Goal: Task Accomplishment & Management: Manage account settings

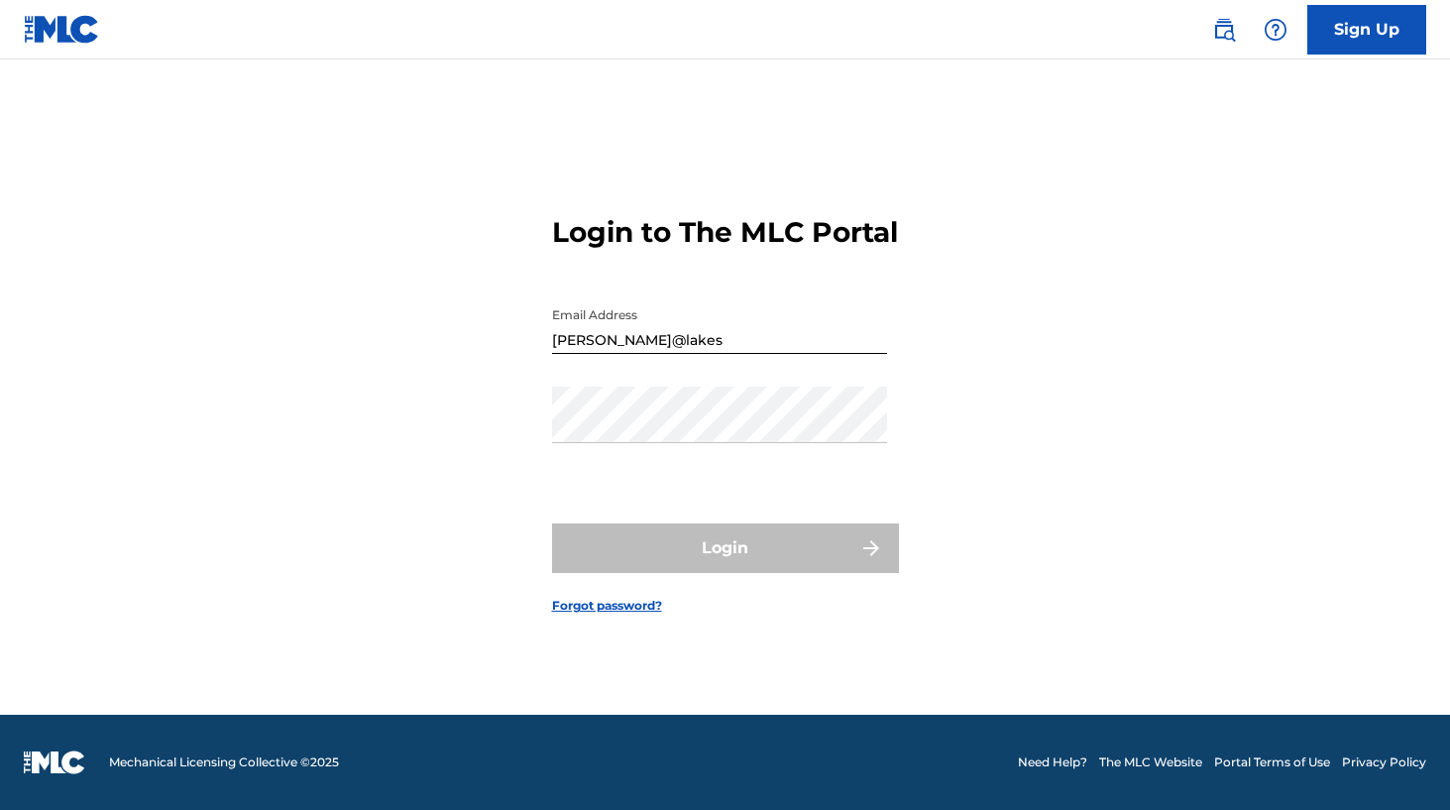
click at [700, 354] on input "tracey@lakes" at bounding box center [719, 325] width 335 height 56
type input "tracey@lakesideentertainmentgroup.com"
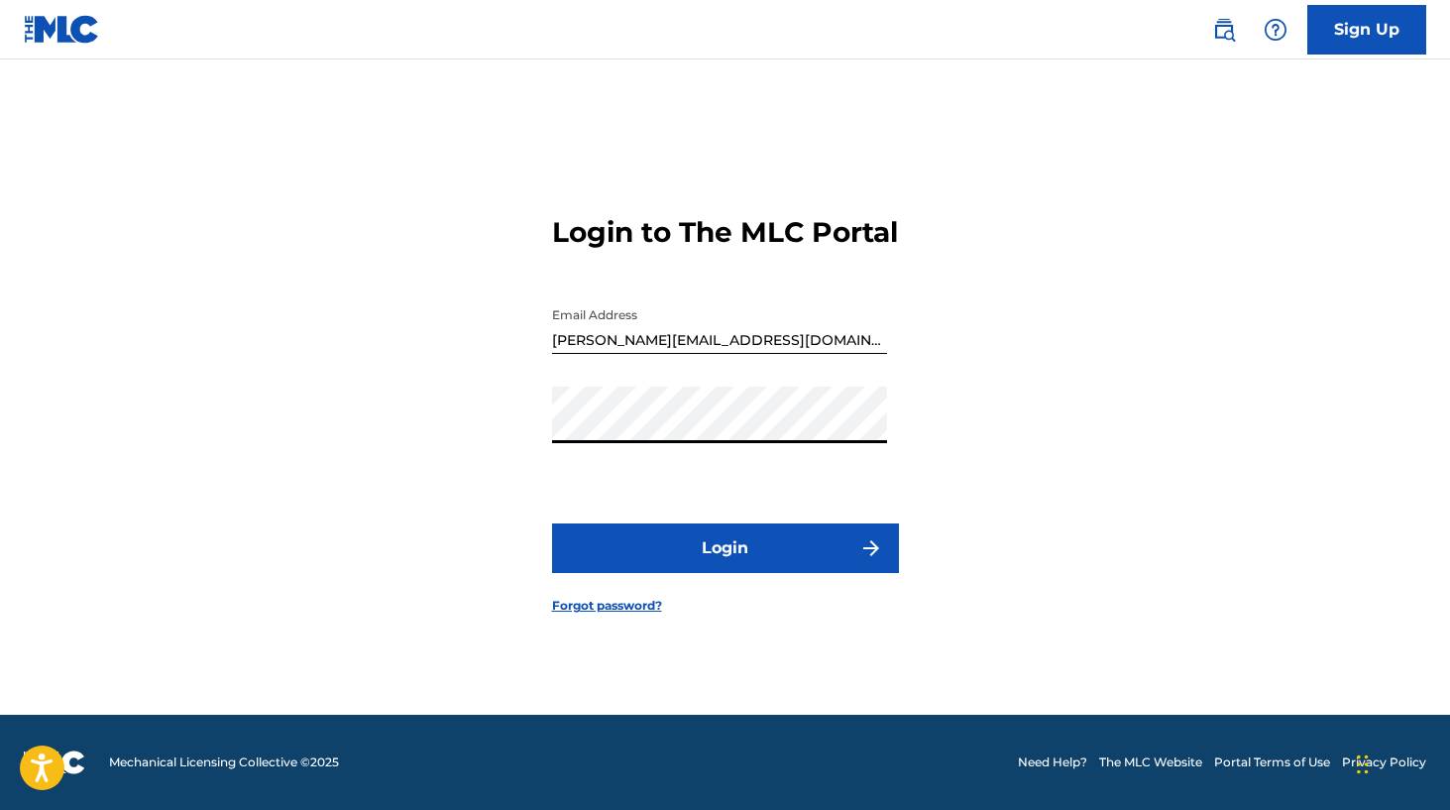
click at [740, 573] on button "Login" at bounding box center [725, 548] width 347 height 50
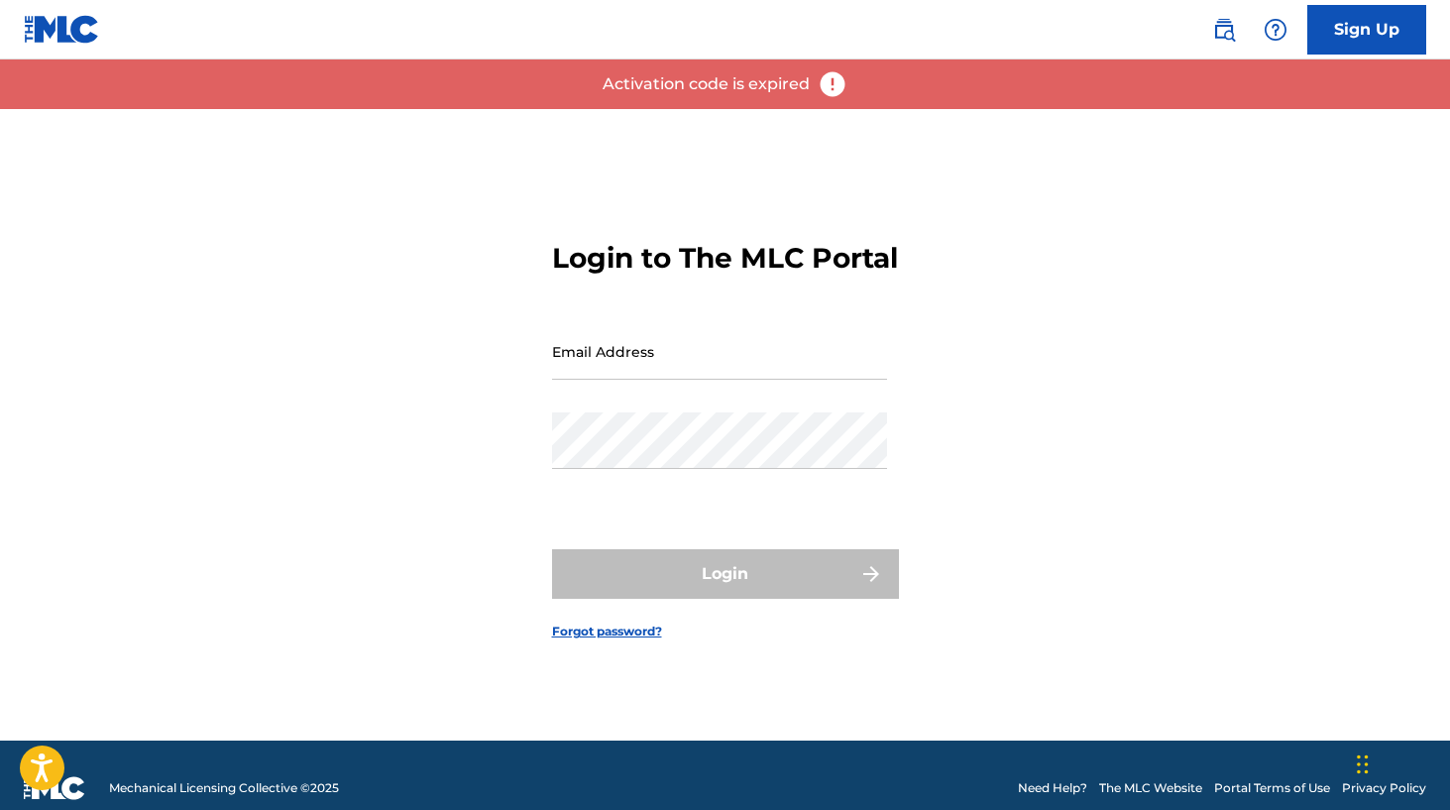
click at [995, 556] on div "Login to The MLC Portal Email Address Password Login Forgot password?" at bounding box center [725, 424] width 1387 height 631
